Goal: Task Accomplishment & Management: Manage account settings

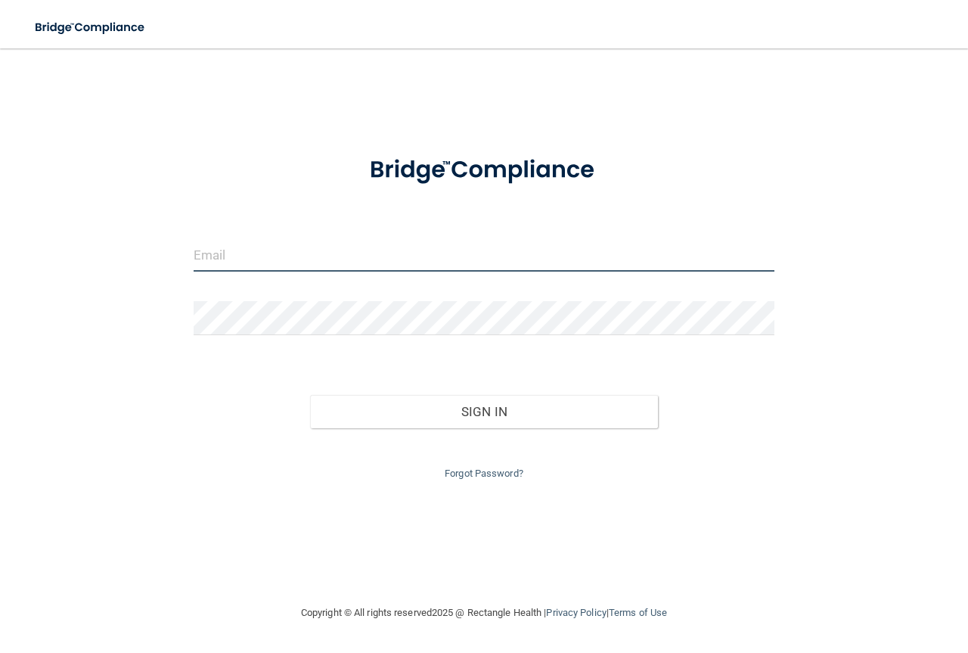
click at [251, 259] on input "email" at bounding box center [484, 254] width 581 height 34
type input "[PERSON_NAME][EMAIL_ADDRESS][DOMAIN_NAME]"
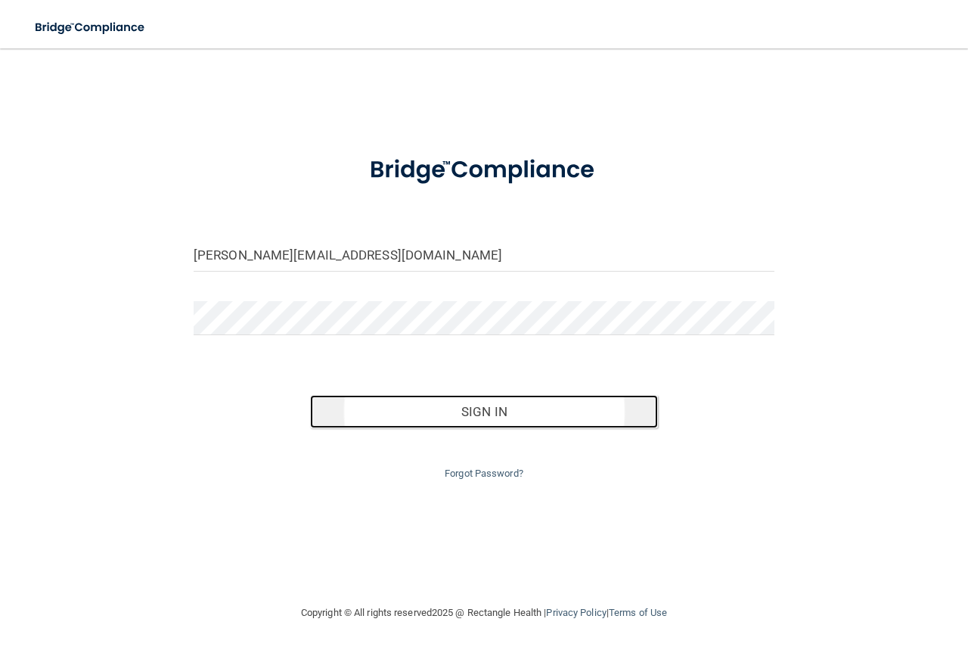
click at [489, 407] on button "Sign In" at bounding box center [484, 411] width 349 height 33
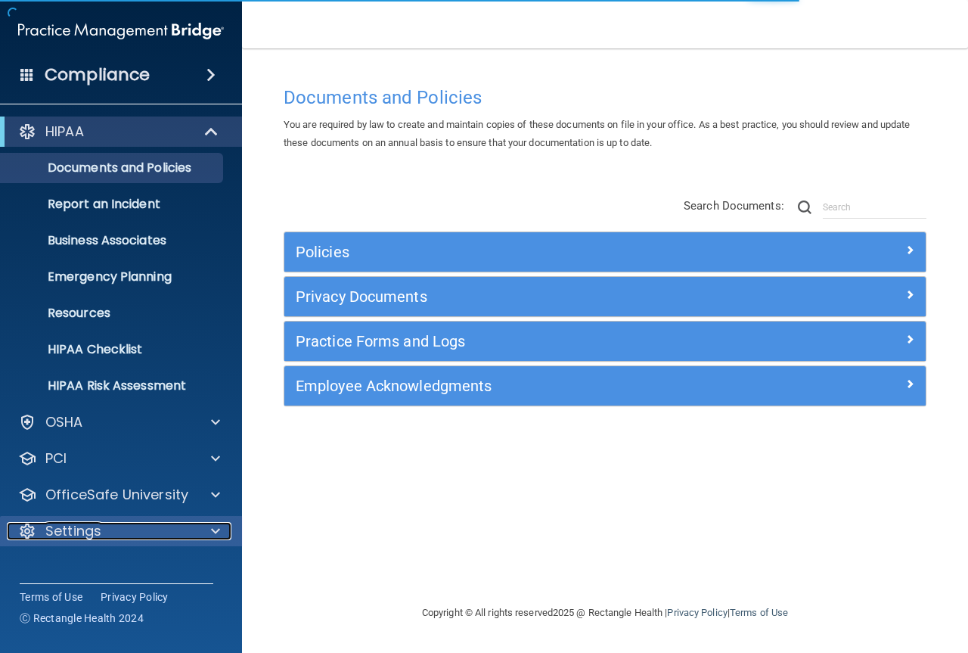
click at [191, 526] on div "Settings" at bounding box center [101, 531] width 188 height 18
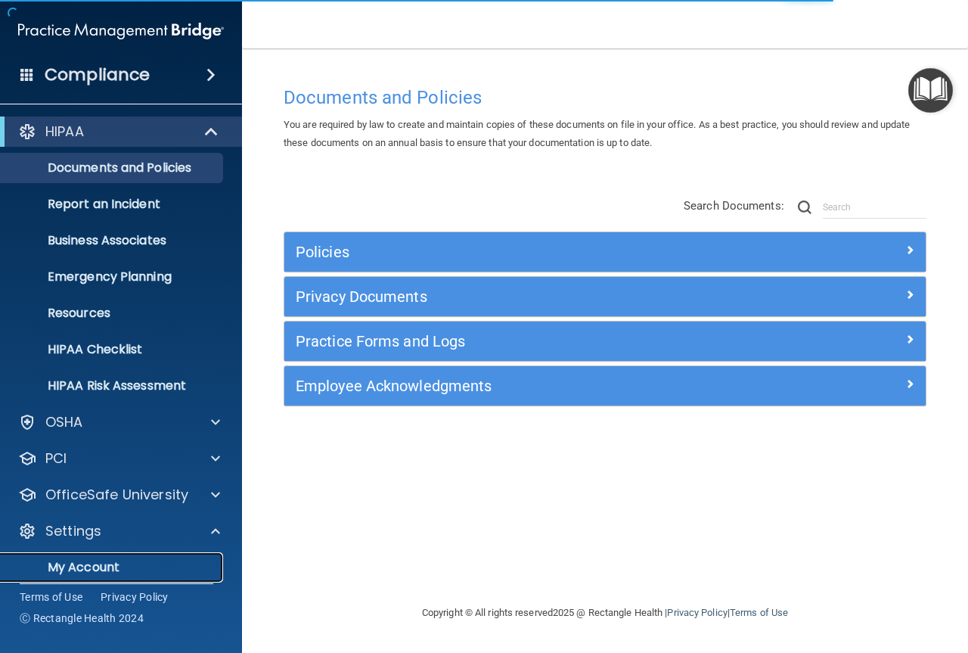
click at [164, 562] on p "My Account" at bounding box center [113, 567] width 206 height 15
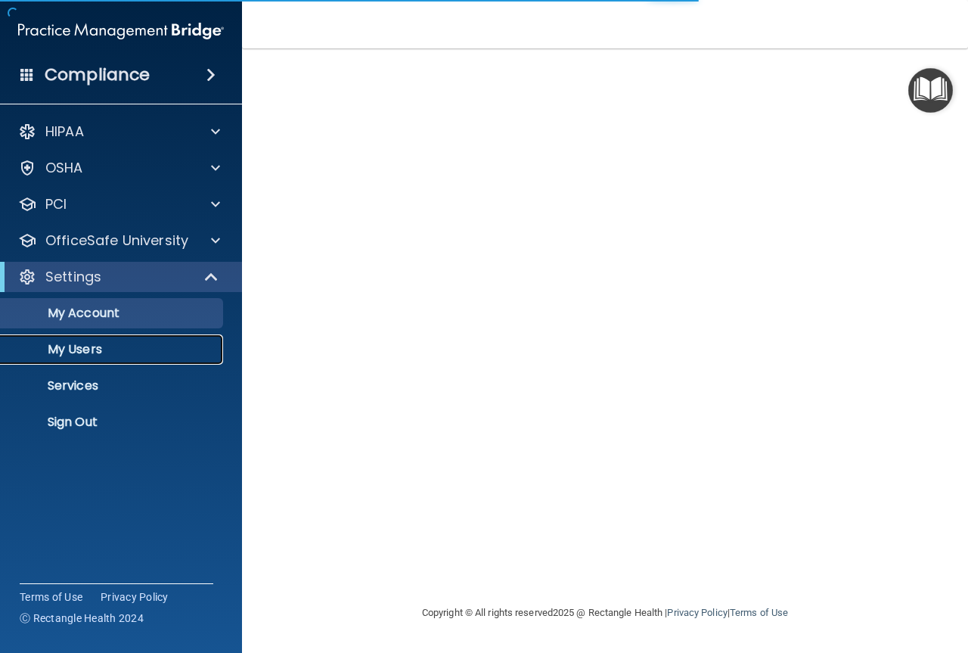
click at [102, 347] on p "My Users" at bounding box center [113, 349] width 206 height 15
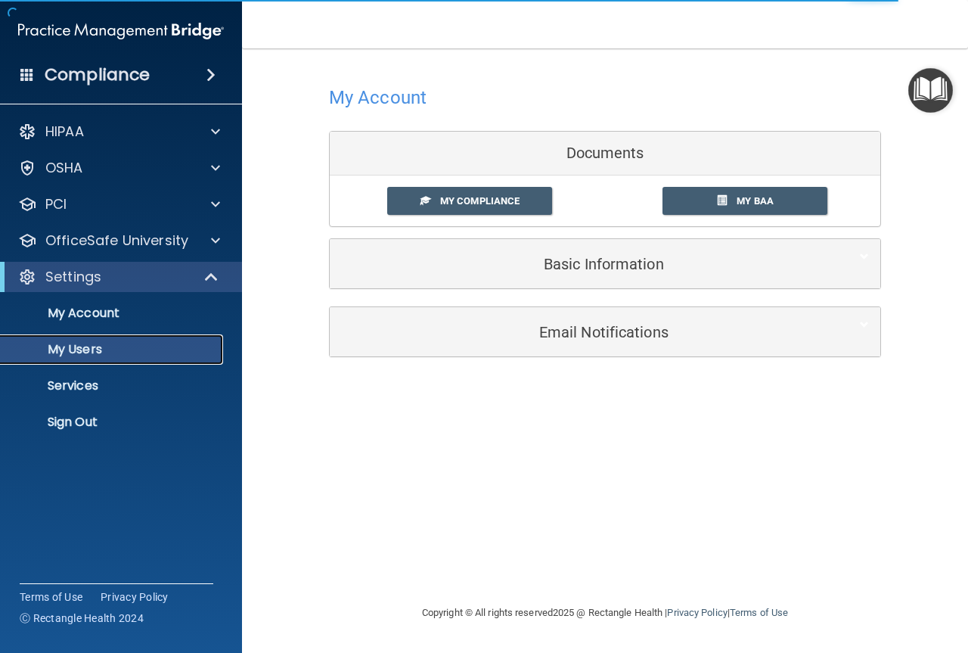
select select "20"
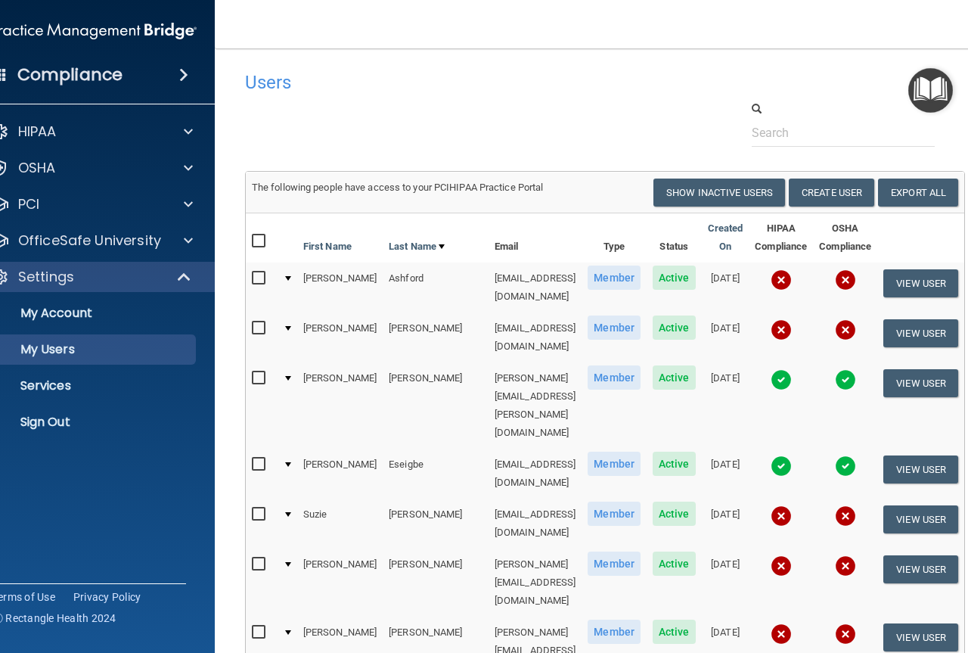
click at [252, 276] on input "checkbox" at bounding box center [260, 278] width 17 height 12
checkbox input "true"
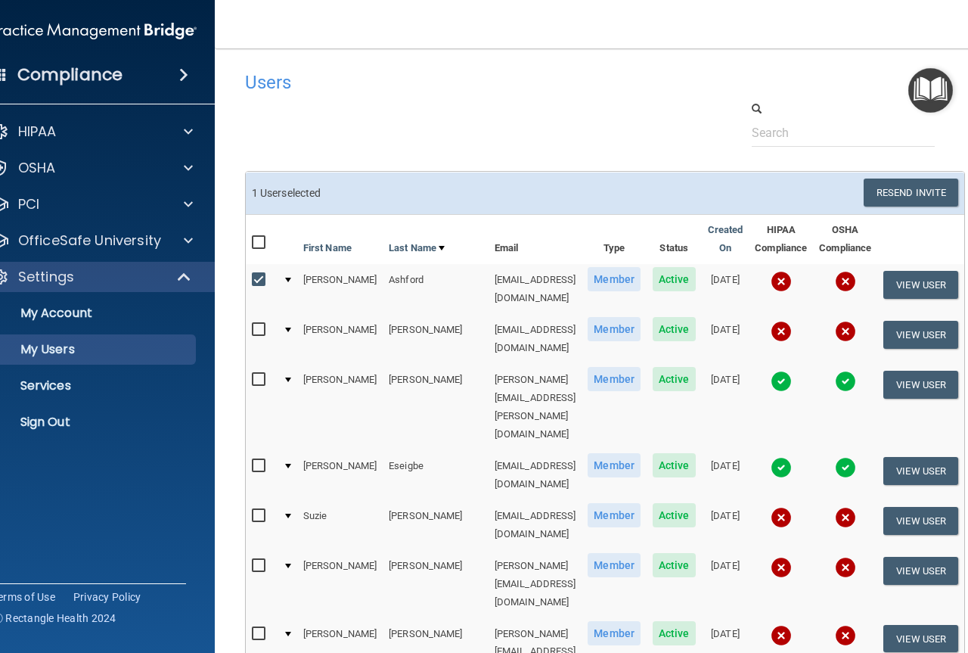
click at [252, 510] on input "checkbox" at bounding box center [260, 516] width 17 height 12
checkbox input "true"
click at [253, 560] on input "checkbox" at bounding box center [260, 566] width 17 height 12
checkbox input "true"
click at [252, 628] on input "checkbox" at bounding box center [260, 634] width 17 height 12
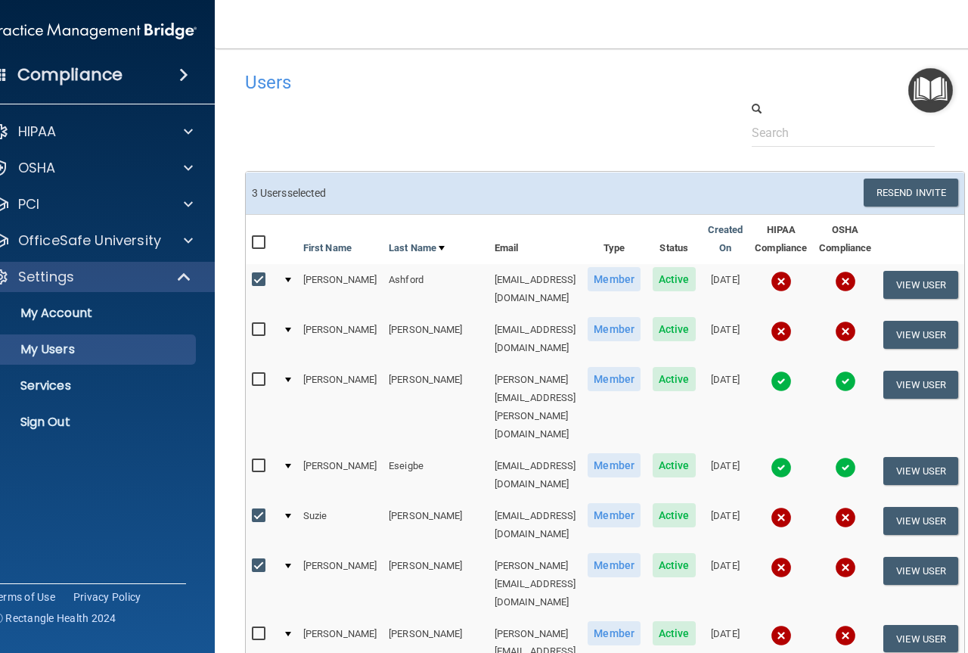
checkbox input "true"
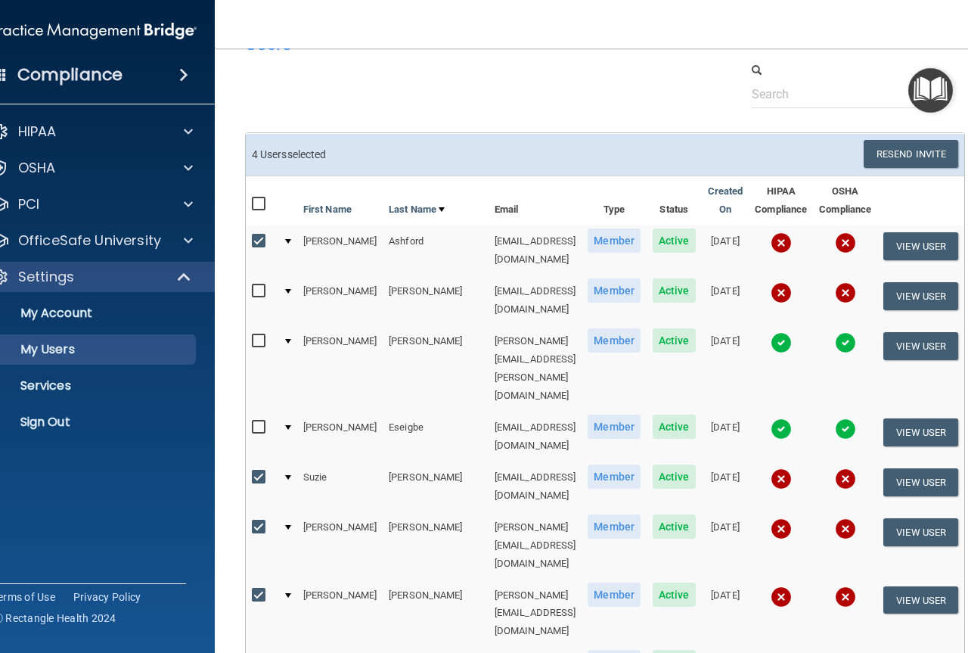
scroll to position [76, 0]
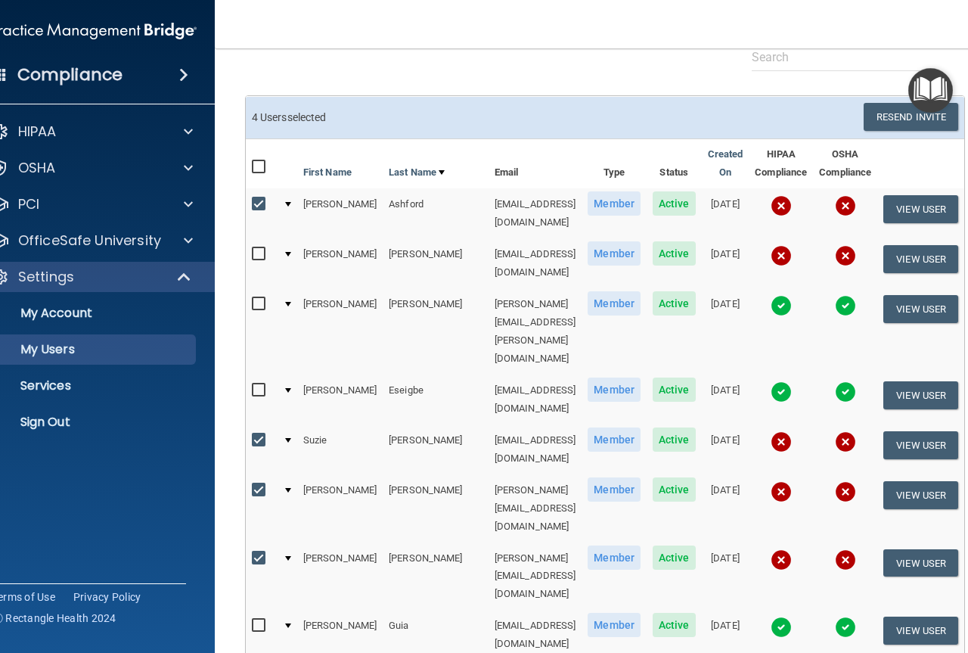
checkbox input "true"
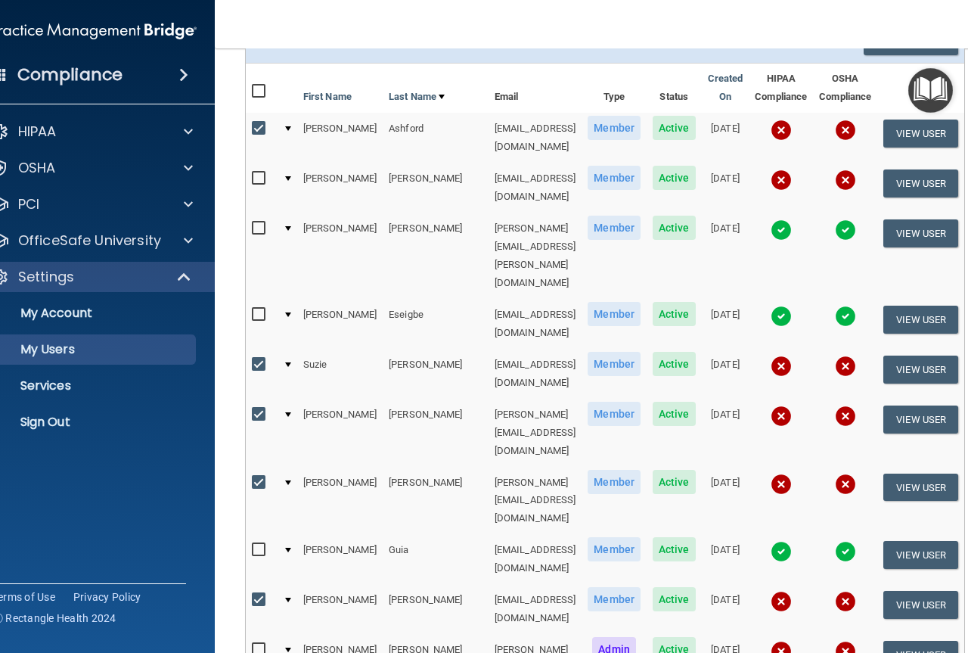
scroll to position [227, 0]
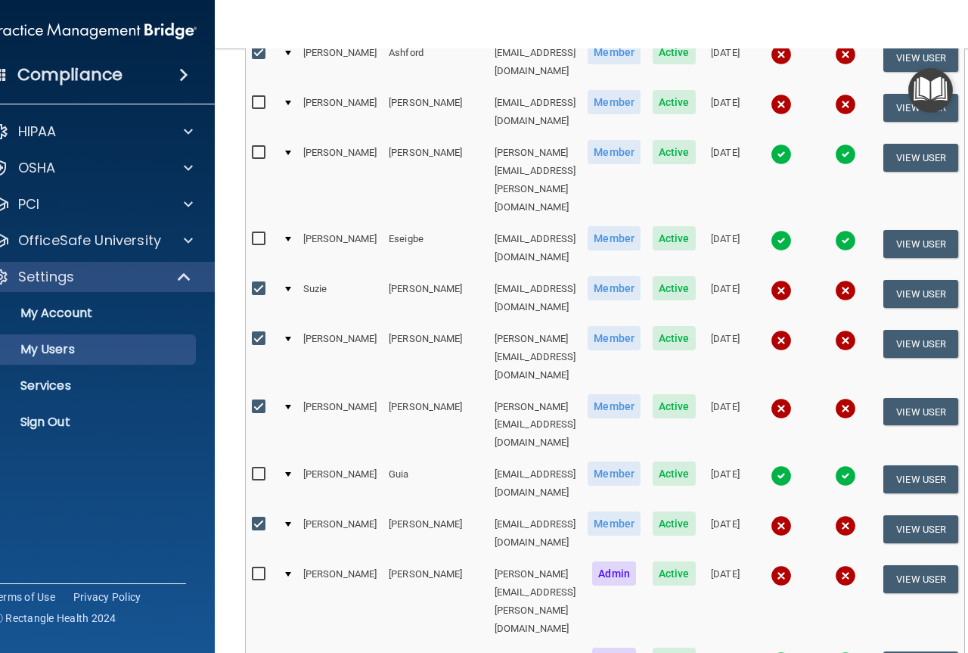
click at [252, 568] on input "checkbox" at bounding box center [260, 574] width 17 height 12
checkbox input "true"
drag, startPoint x: 244, startPoint y: 507, endPoint x: 268, endPoint y: 516, distance: 26.6
checkbox input "true"
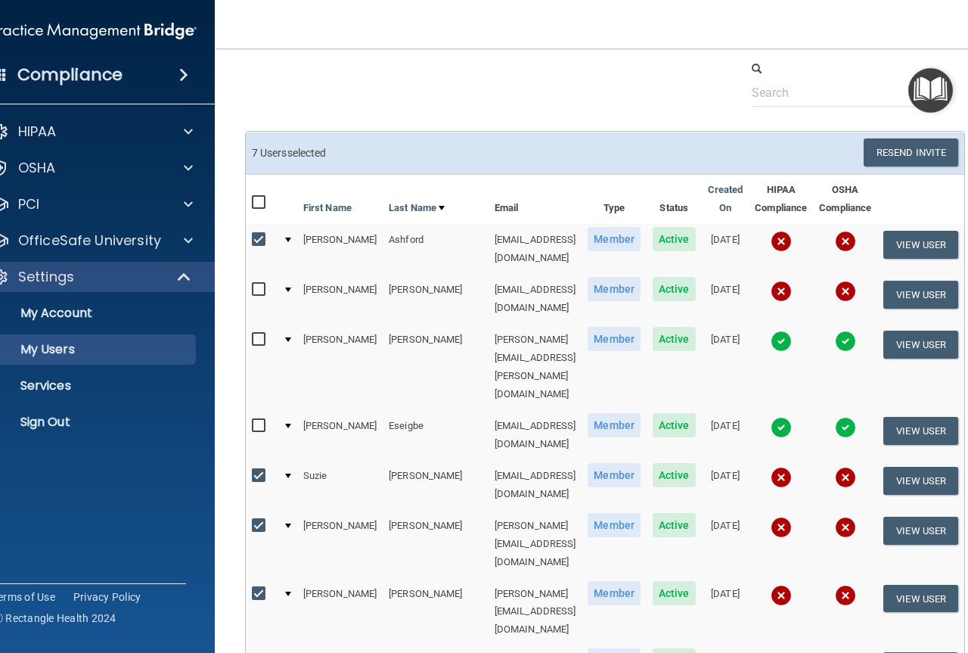
scroll to position [0, 0]
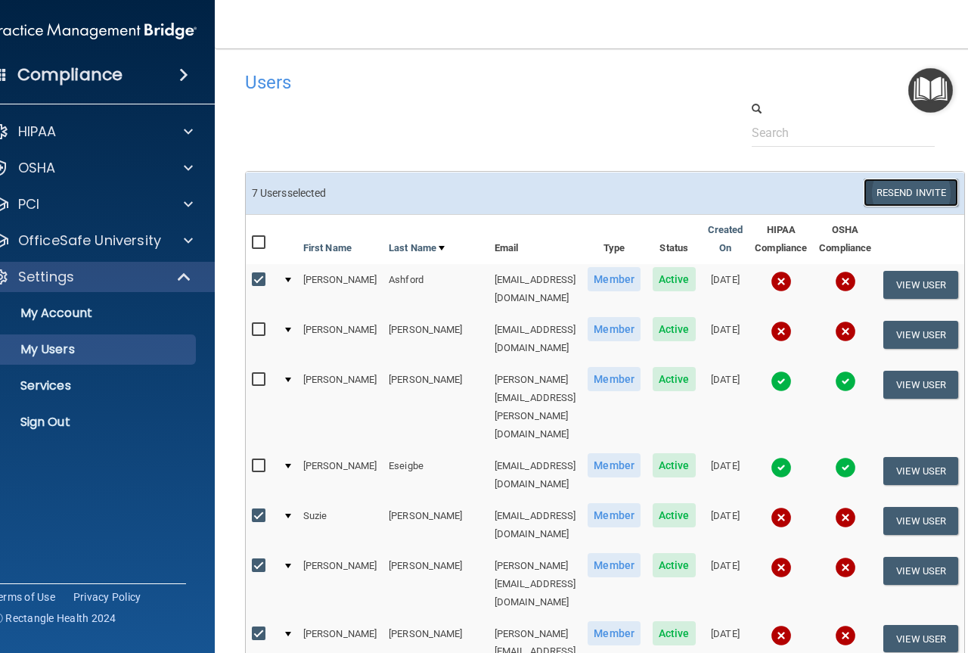
click at [905, 194] on button "Resend Invite" at bounding box center [911, 192] width 95 height 28
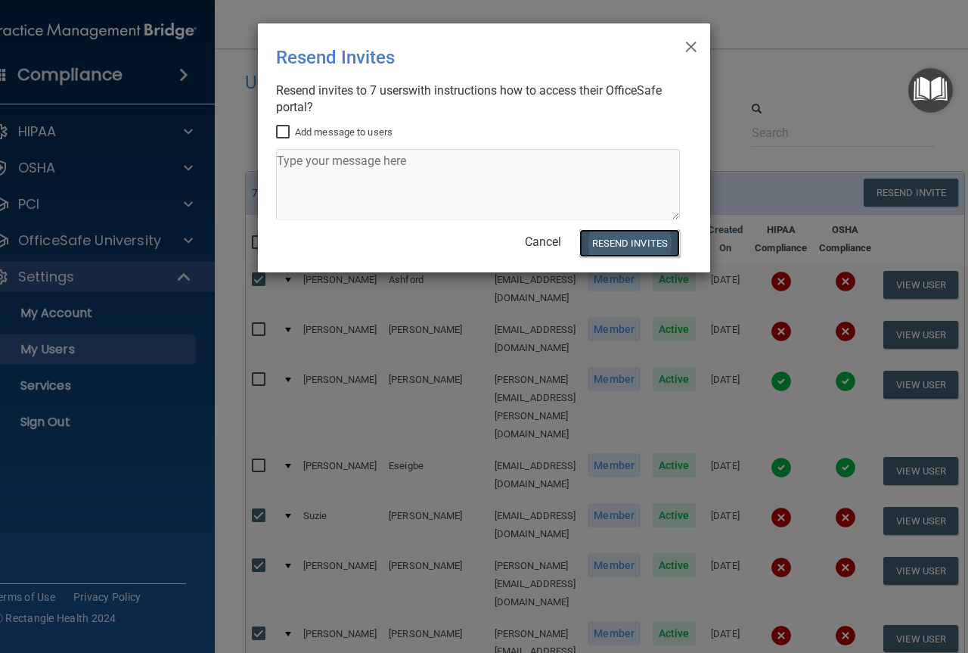
click at [642, 244] on button "Resend Invites" at bounding box center [629, 243] width 101 height 28
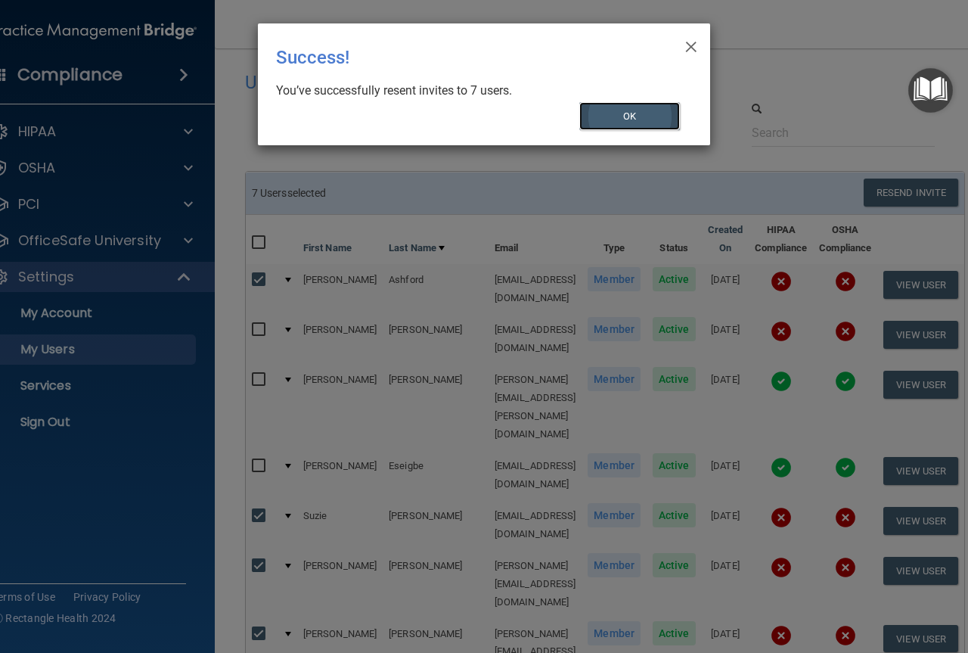
click at [648, 115] on button "OK" at bounding box center [629, 116] width 101 height 28
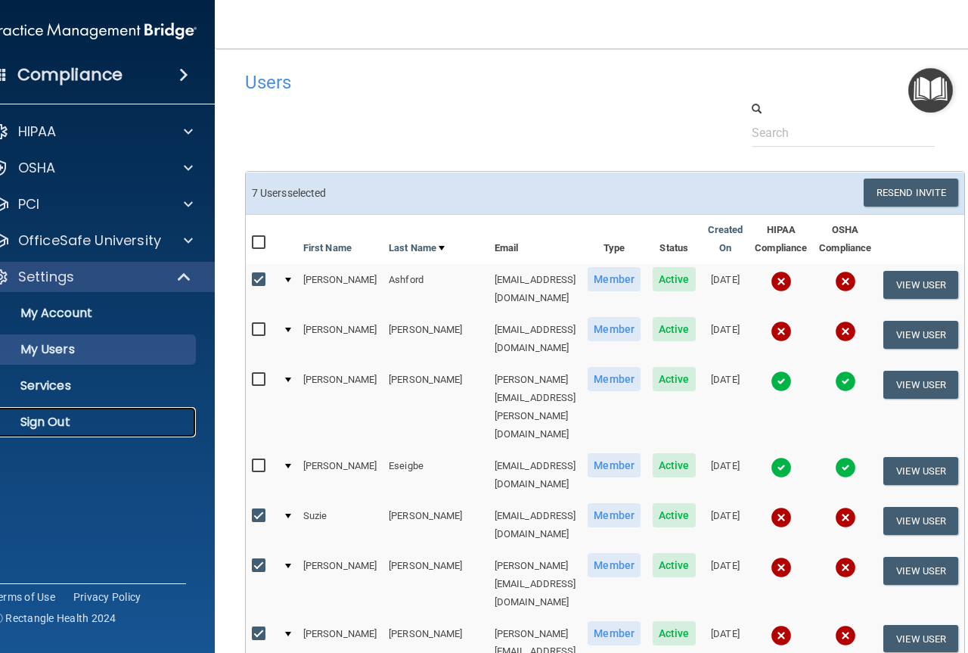
click at [22, 414] on p "Sign Out" at bounding box center [86, 421] width 206 height 15
